Goal: Find specific page/section: Find specific page/section

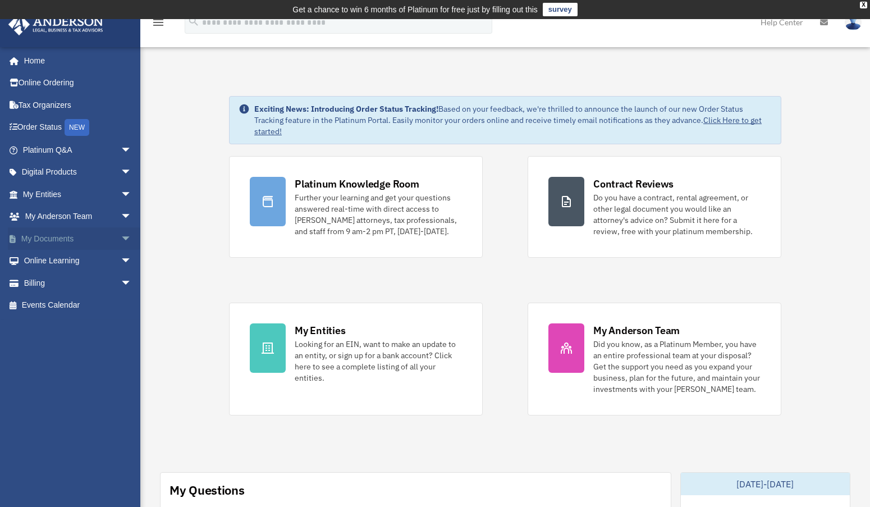
click at [121, 241] on span "arrow_drop_down" at bounding box center [132, 238] width 22 height 23
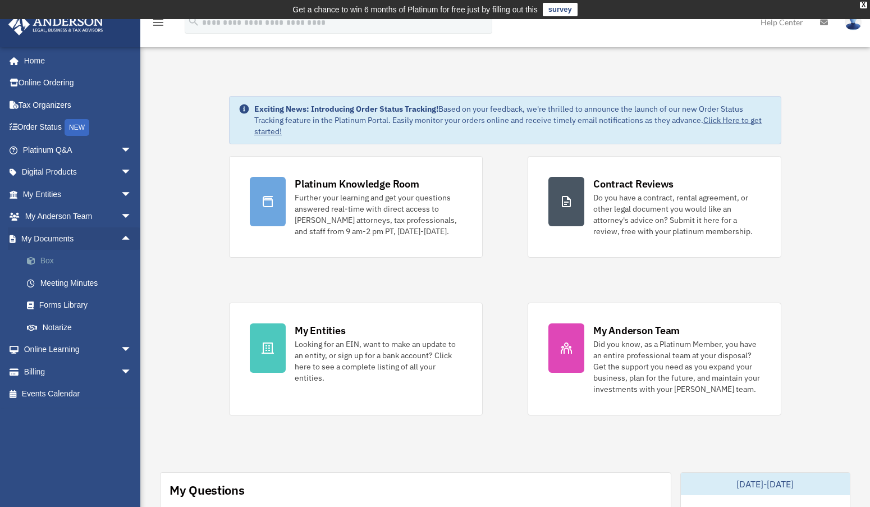
click at [44, 260] on link "Box" at bounding box center [82, 261] width 133 height 22
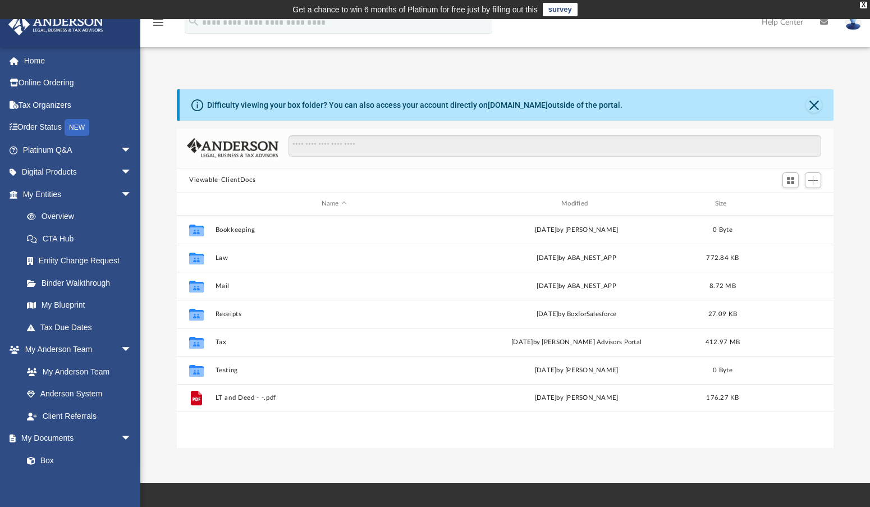
scroll to position [247, 648]
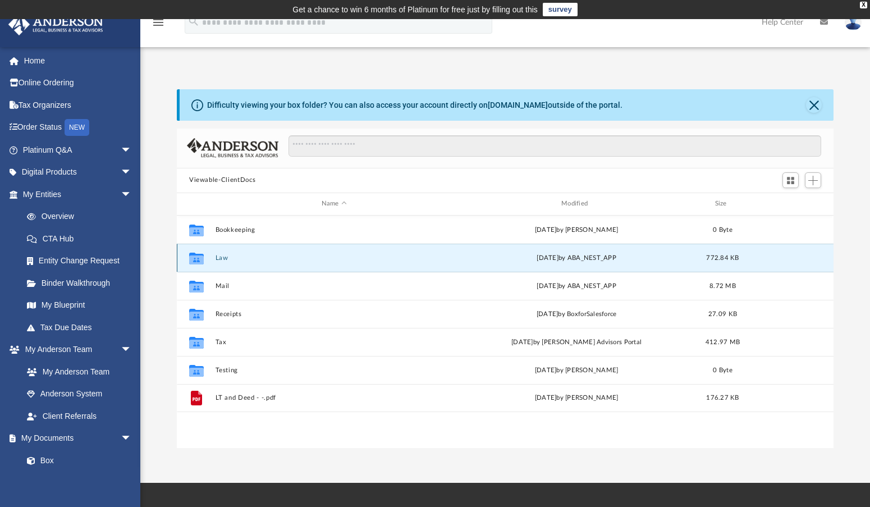
click at [218, 258] on button "Law" at bounding box center [334, 257] width 237 height 7
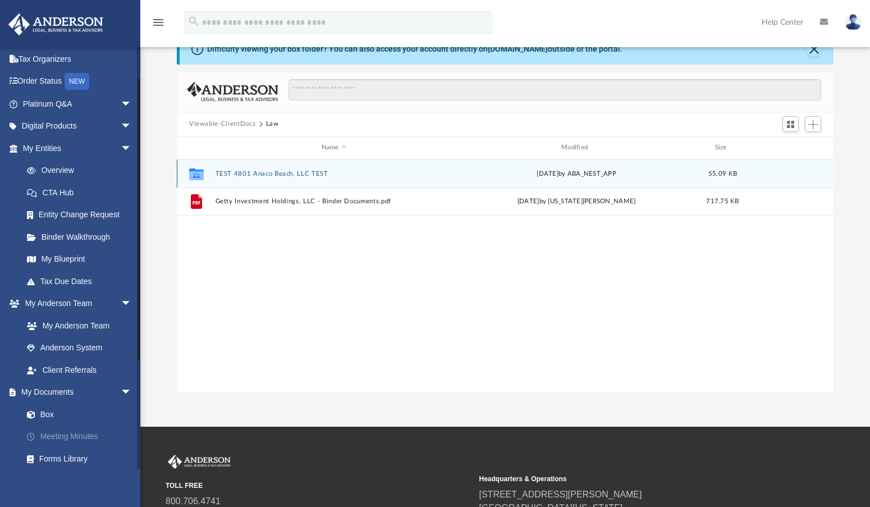
scroll to position [56, 0]
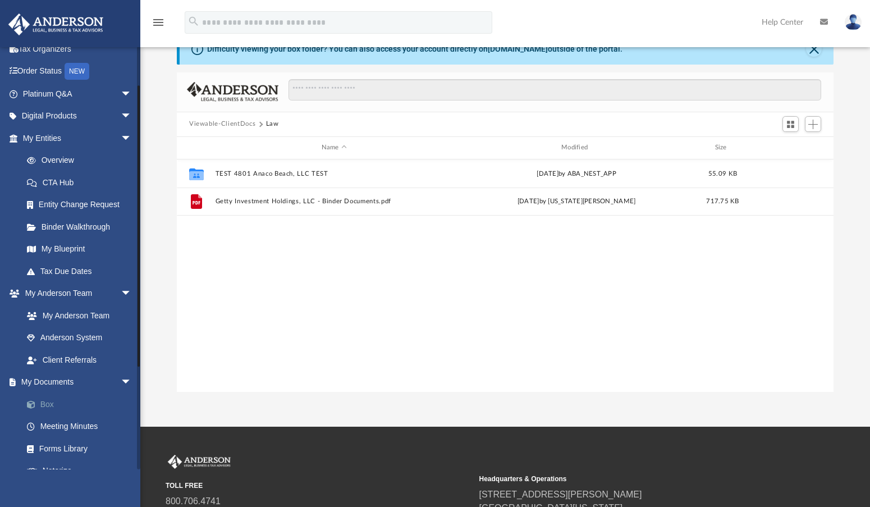
click at [42, 400] on link "Box" at bounding box center [82, 404] width 133 height 22
click at [270, 122] on button "Law" at bounding box center [272, 124] width 13 height 10
click at [237, 123] on button "Viewable-ClientDocs" at bounding box center [222, 124] width 66 height 10
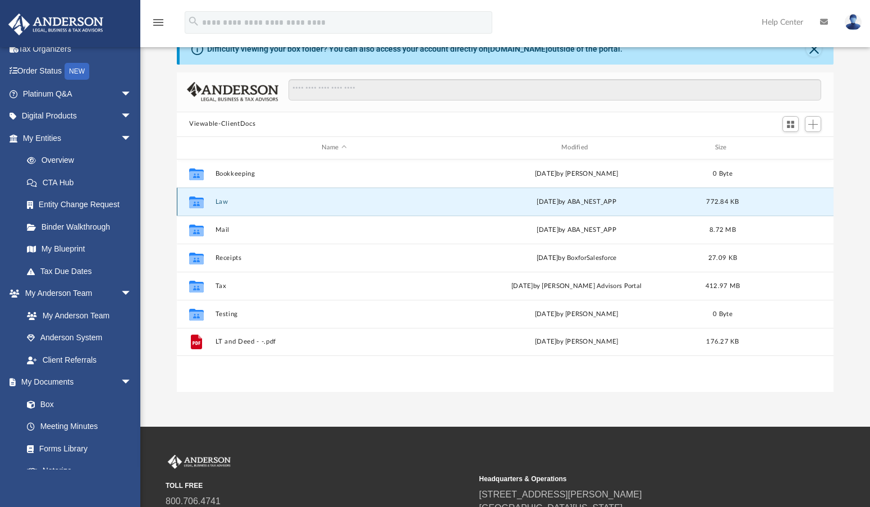
click at [218, 203] on button "Law" at bounding box center [334, 201] width 237 height 7
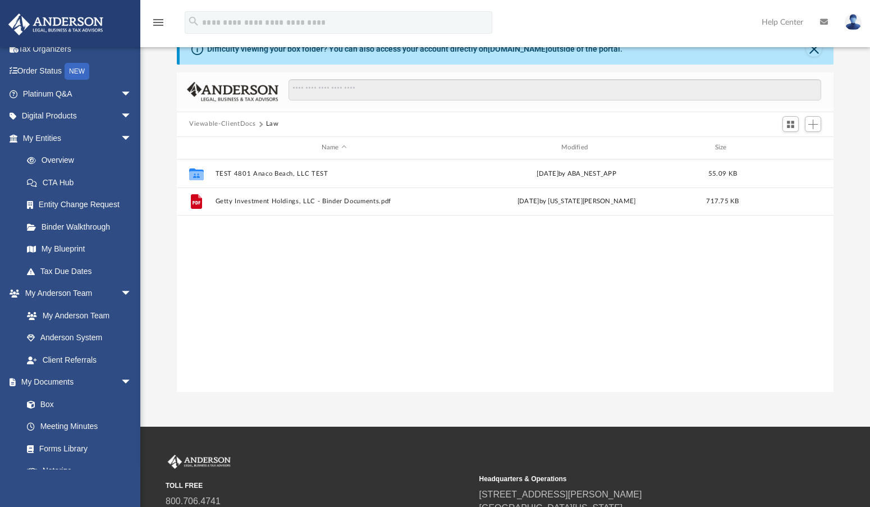
click at [237, 123] on button "Viewable-ClientDocs" at bounding box center [222, 124] width 66 height 10
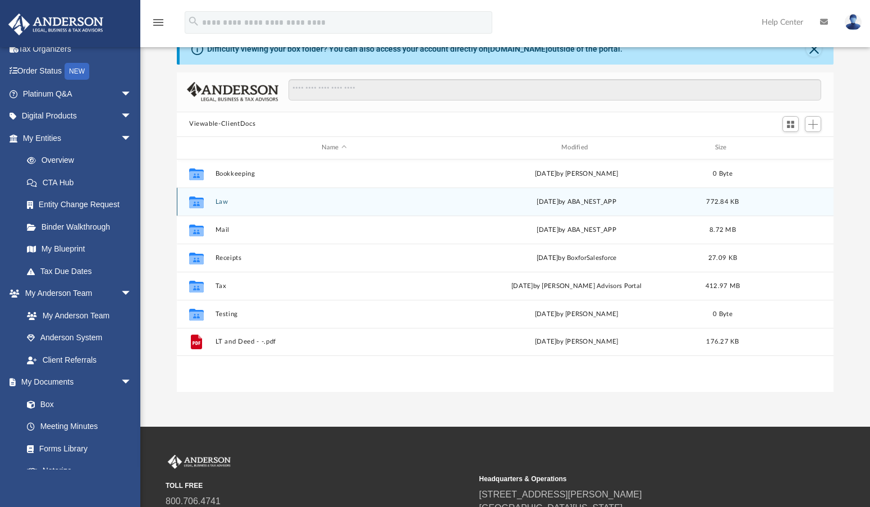
click at [219, 203] on button "Law" at bounding box center [334, 201] width 237 height 7
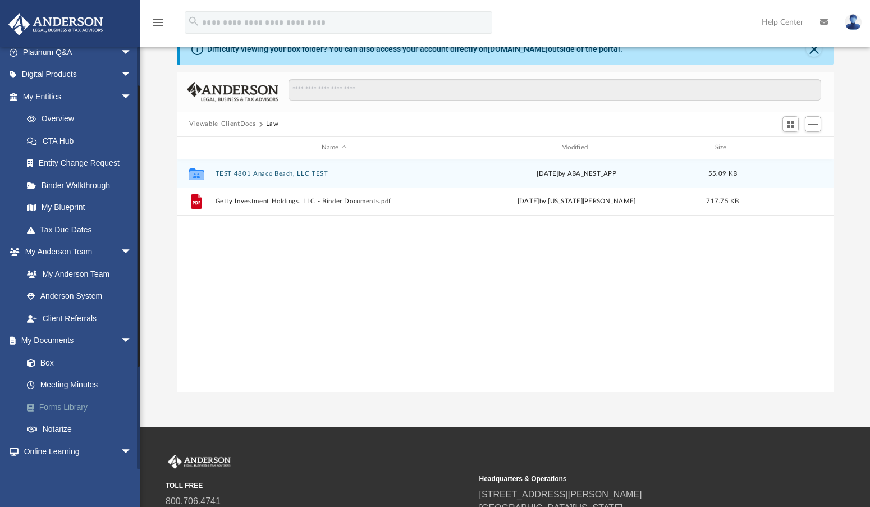
scroll to position [112, 0]
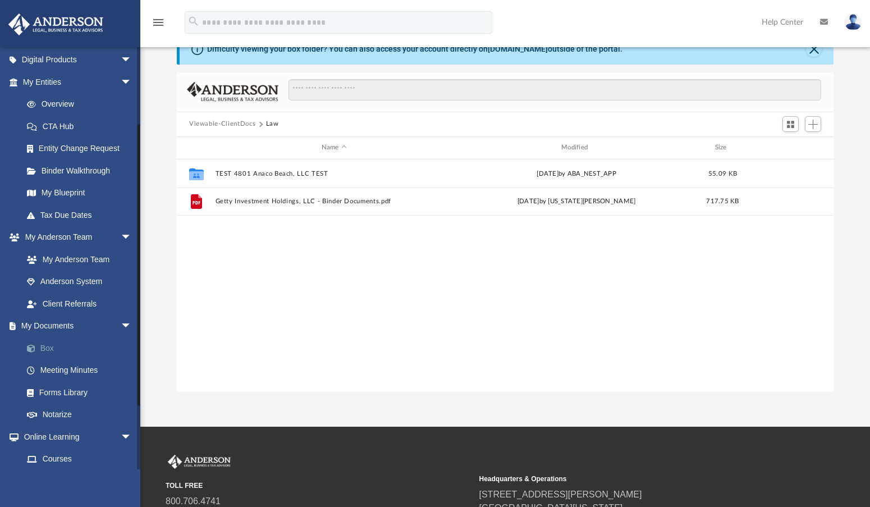
click at [53, 356] on link "Box" at bounding box center [82, 348] width 133 height 22
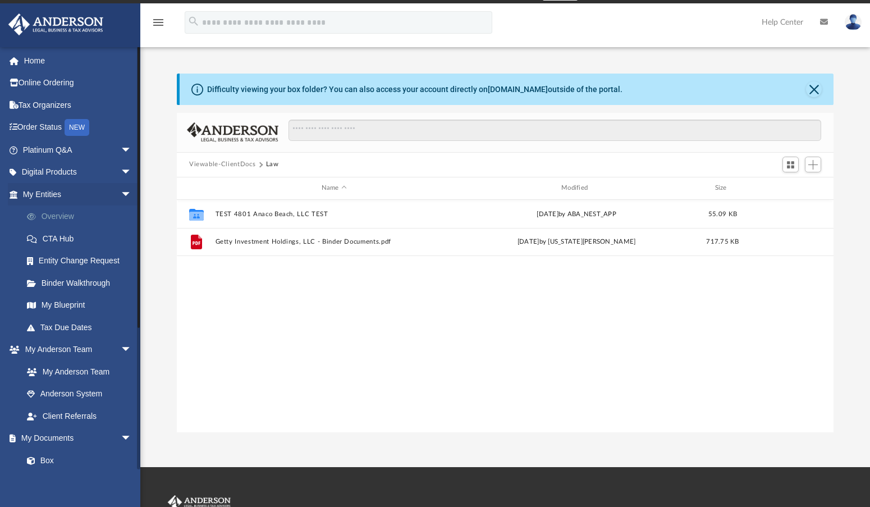
scroll to position [0, 0]
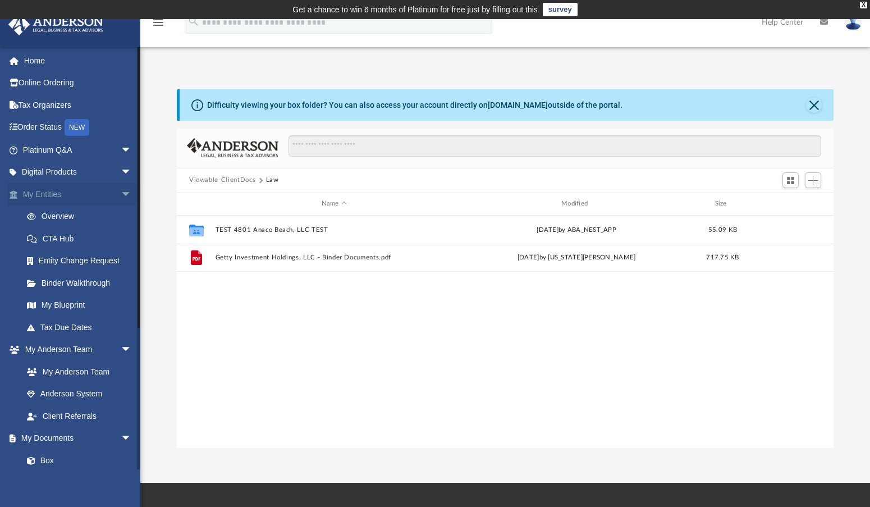
click at [121, 190] on span "arrow_drop_down" at bounding box center [132, 194] width 22 height 23
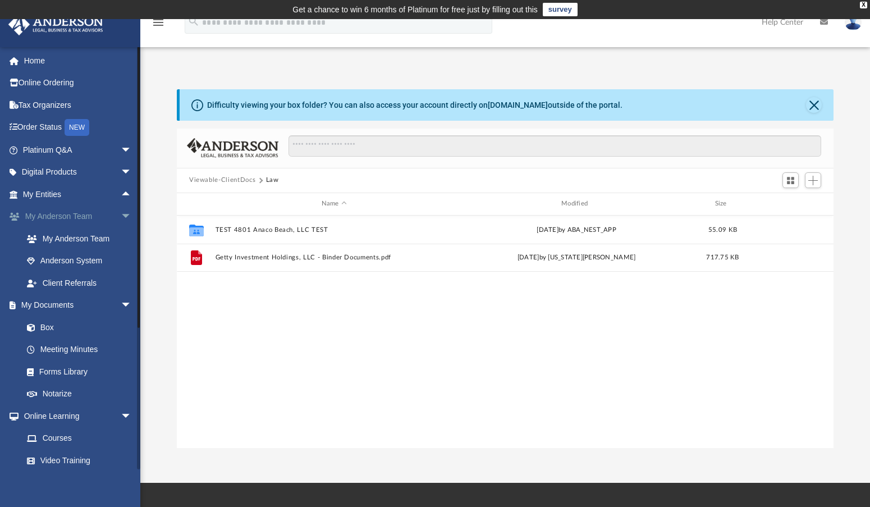
click at [121, 218] on span "arrow_drop_down" at bounding box center [132, 216] width 22 height 23
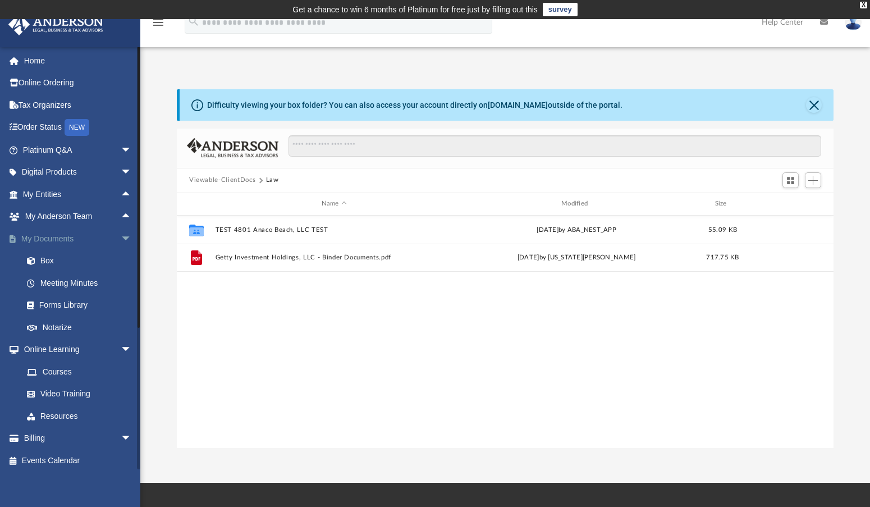
click at [121, 242] on span "arrow_drop_down" at bounding box center [132, 238] width 22 height 23
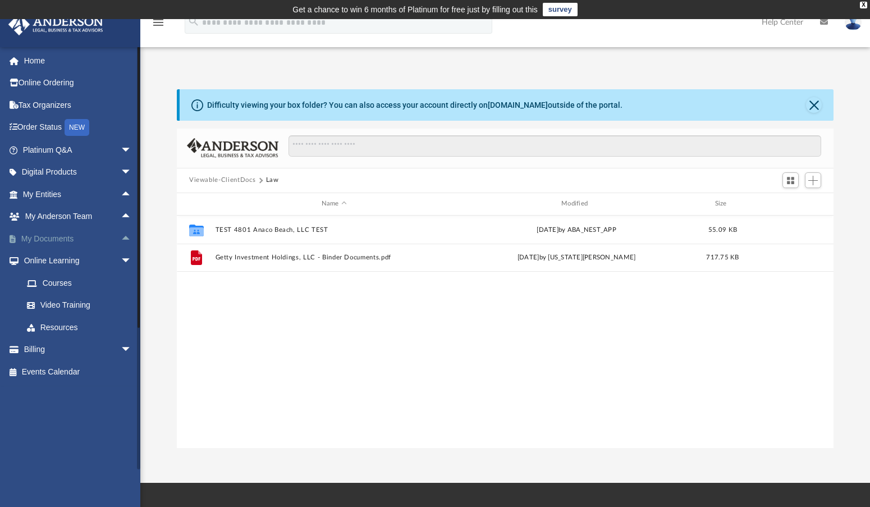
click at [121, 239] on span "arrow_drop_up" at bounding box center [132, 238] width 22 height 23
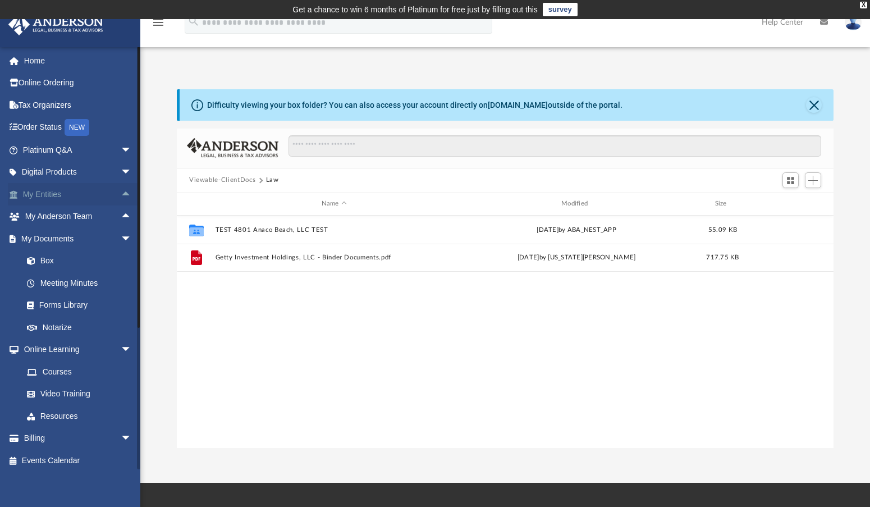
click at [121, 195] on span "arrow_drop_up" at bounding box center [132, 194] width 22 height 23
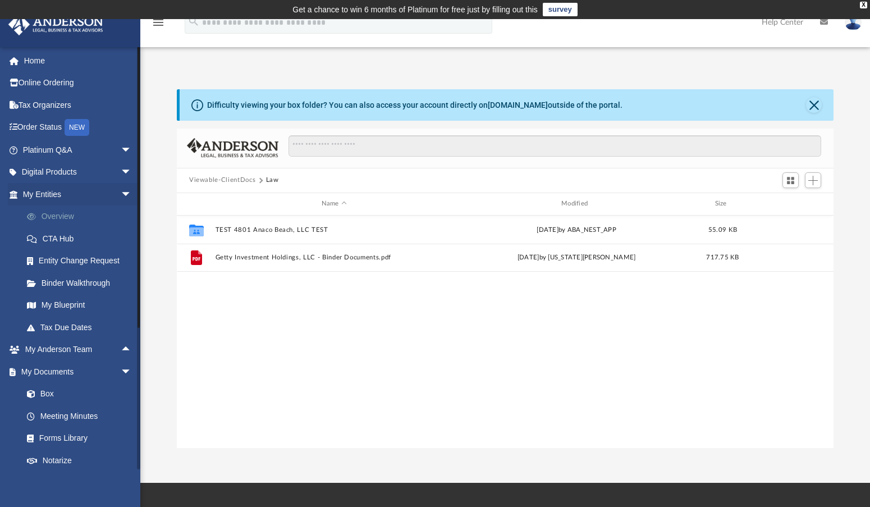
click at [71, 217] on link "Overview" at bounding box center [82, 216] width 133 height 22
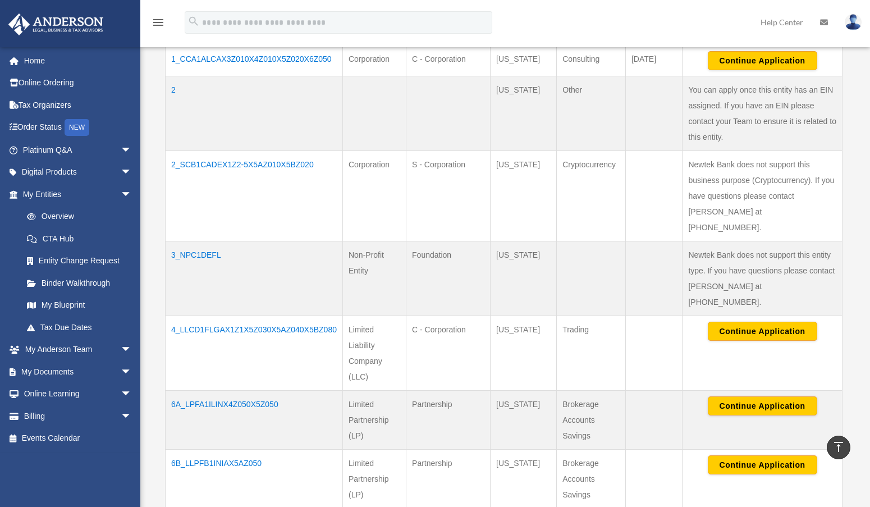
scroll to position [693, 0]
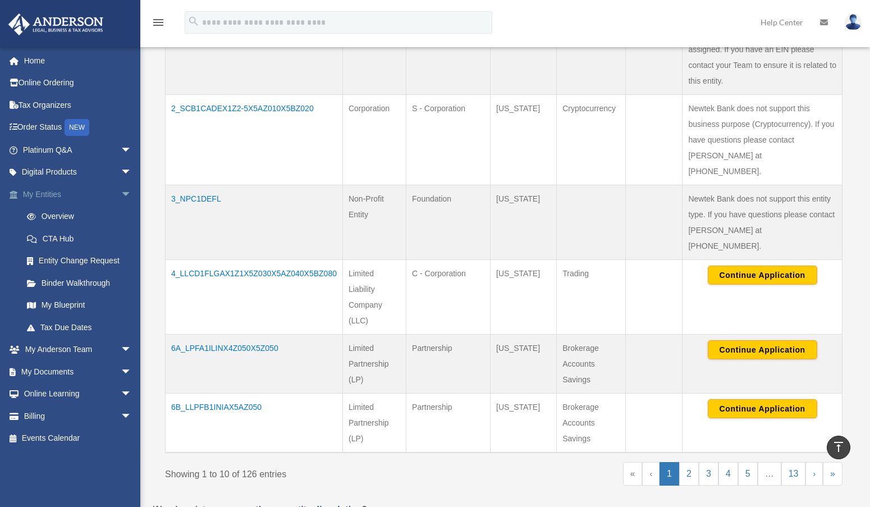
click at [121, 193] on span "arrow_drop_down" at bounding box center [132, 194] width 22 height 23
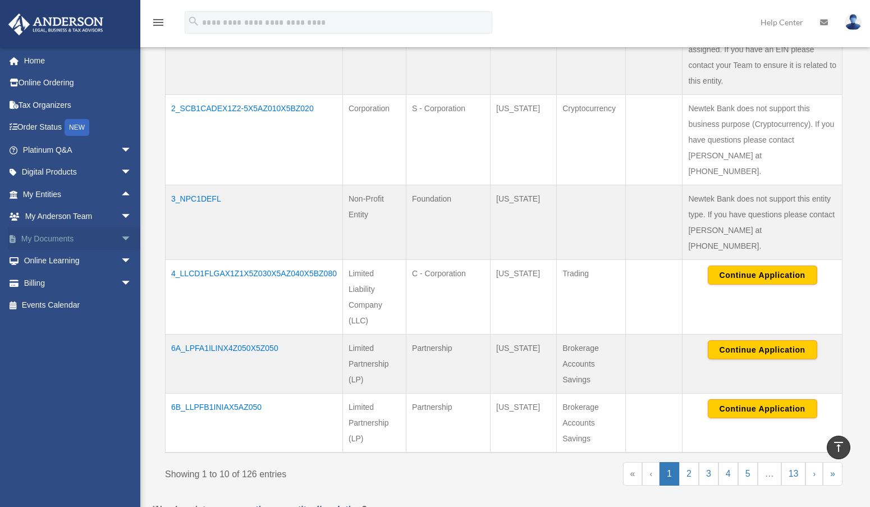
click at [121, 238] on span "arrow_drop_down" at bounding box center [132, 238] width 22 height 23
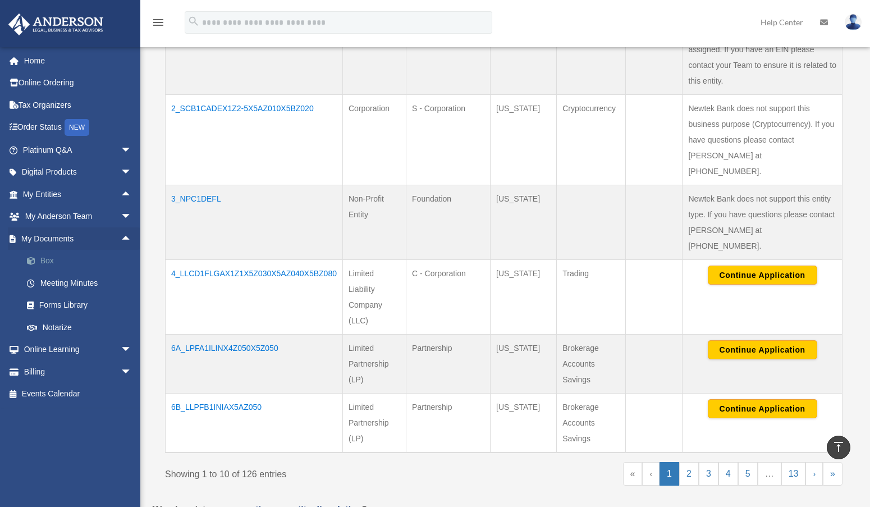
click at [43, 261] on link "Box" at bounding box center [82, 261] width 133 height 22
